Goal: Transaction & Acquisition: Purchase product/service

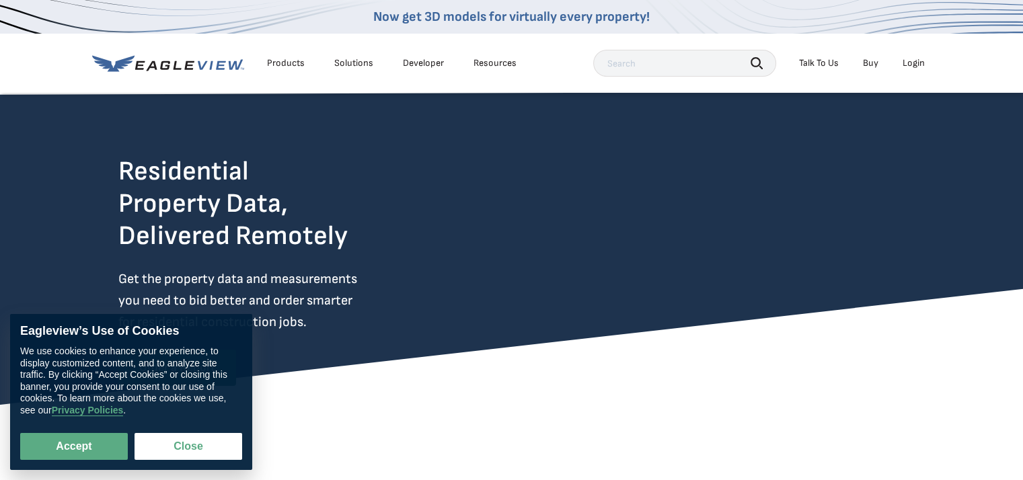
click at [906, 63] on div "Login" at bounding box center [913, 63] width 22 height 12
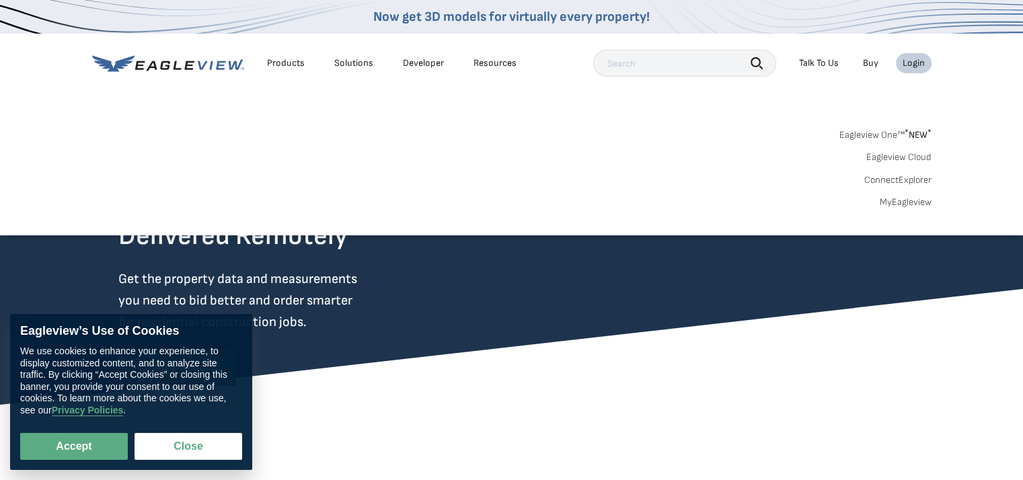
click at [921, 198] on link "MyEagleview" at bounding box center [905, 202] width 52 height 12
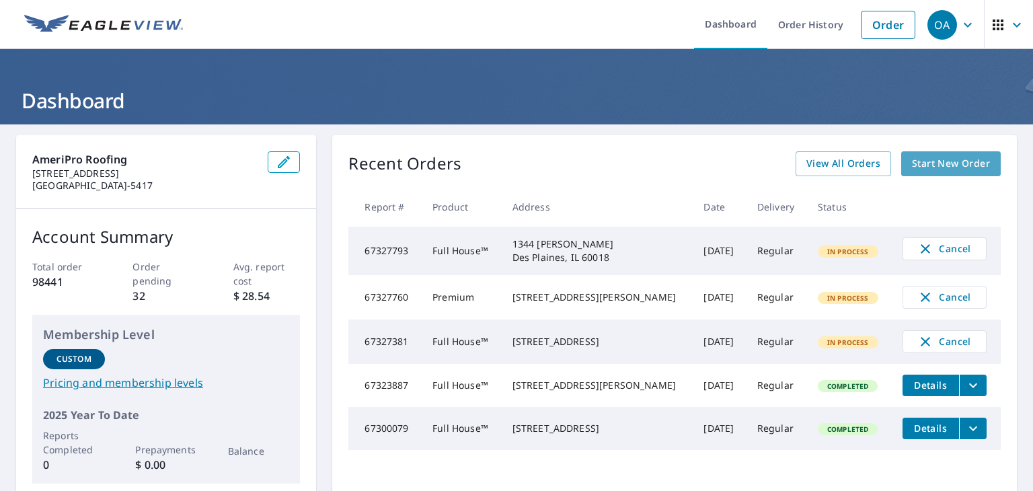
click at [912, 165] on span "Start New Order" at bounding box center [951, 163] width 78 height 17
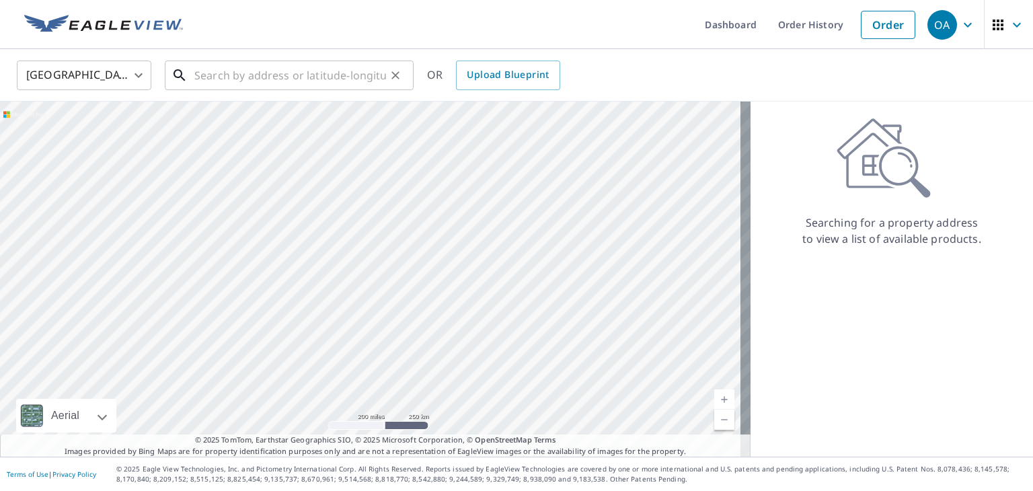
click at [277, 73] on input "text" at bounding box center [290, 75] width 192 height 38
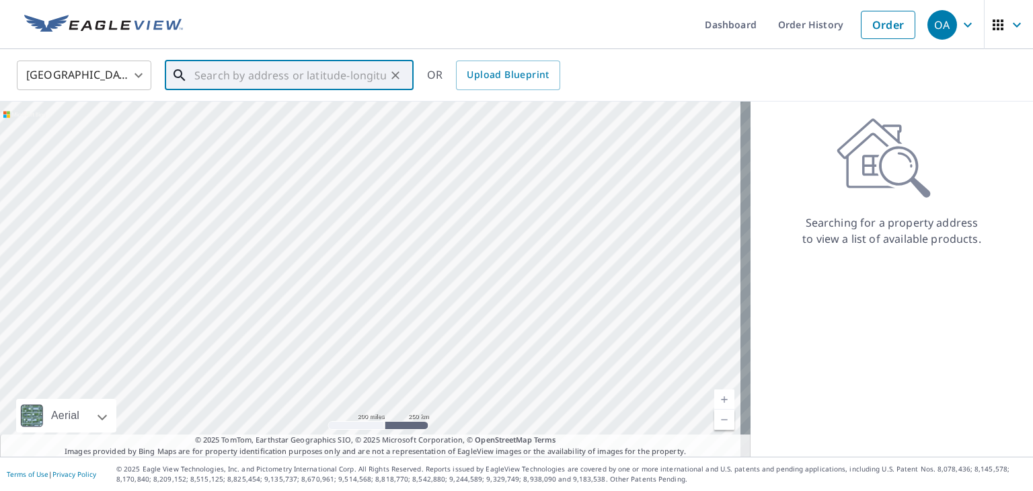
paste input "2147 Blackhawk St"
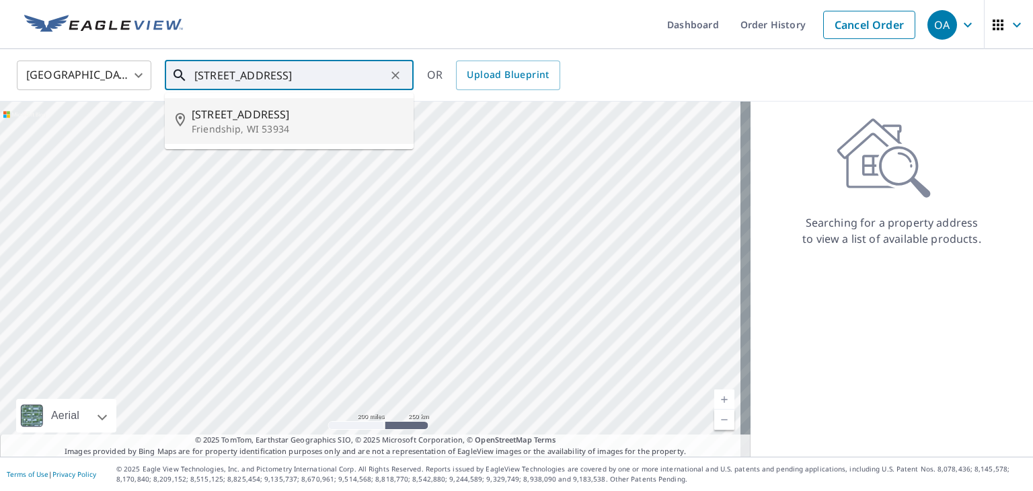
click at [324, 116] on span "2147 Blackhawk St" at bounding box center [297, 114] width 211 height 16
type input "2147 Blackhawk St Friendship, WI 53934"
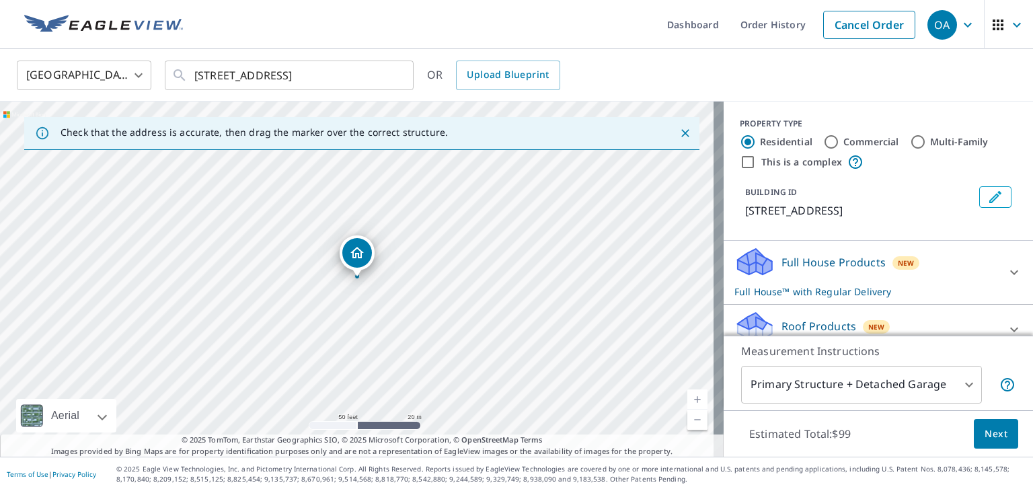
click at [892, 380] on body "OA OA Dashboard Order History Cancel Order OA United States US ​ 2147 Blackhawk…" at bounding box center [516, 245] width 1033 height 491
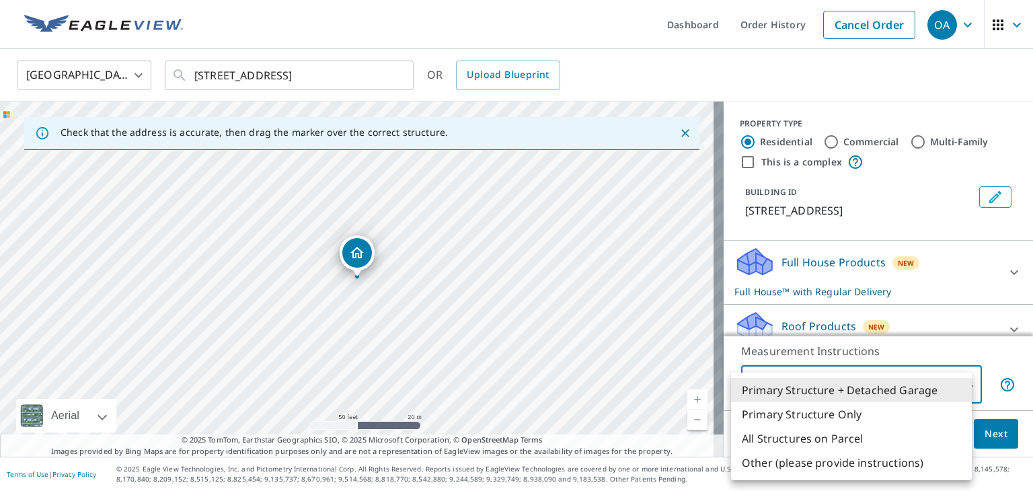
click at [892, 380] on li "Primary Structure + Detached Garage" at bounding box center [851, 390] width 241 height 24
